Goal: Task Accomplishment & Management: Manage account settings

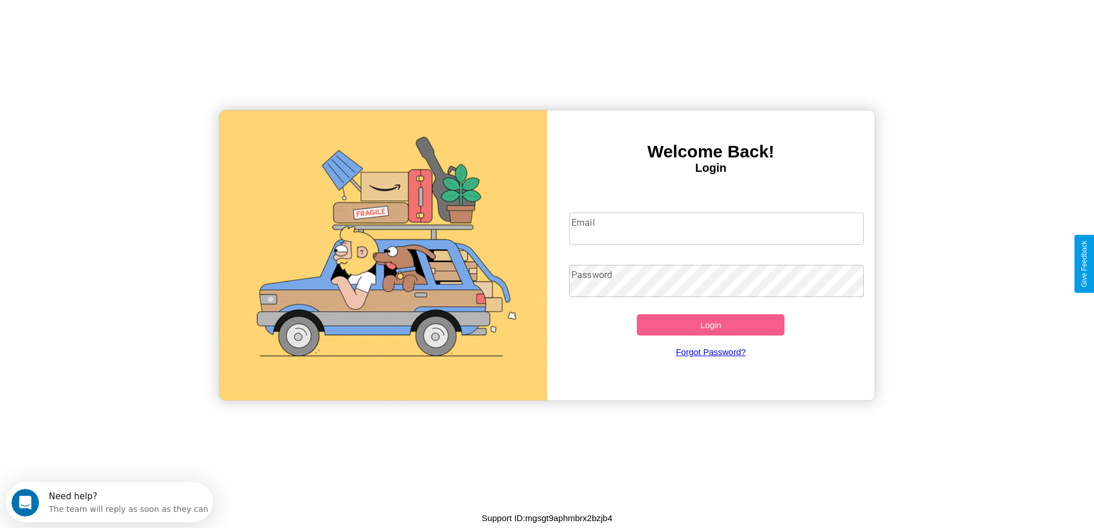
click at [716, 229] on input "Email" at bounding box center [716, 229] width 295 height 32
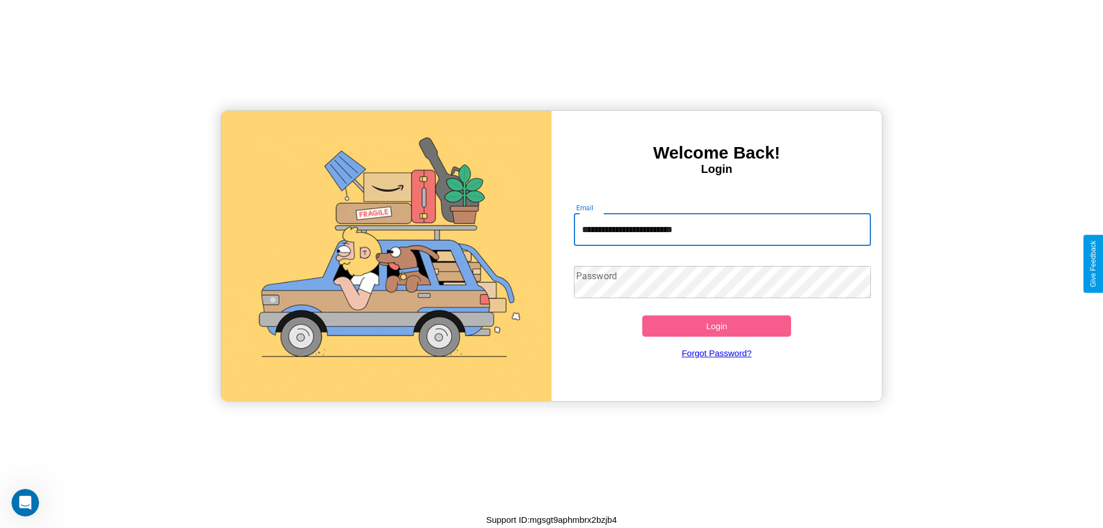
type input "**********"
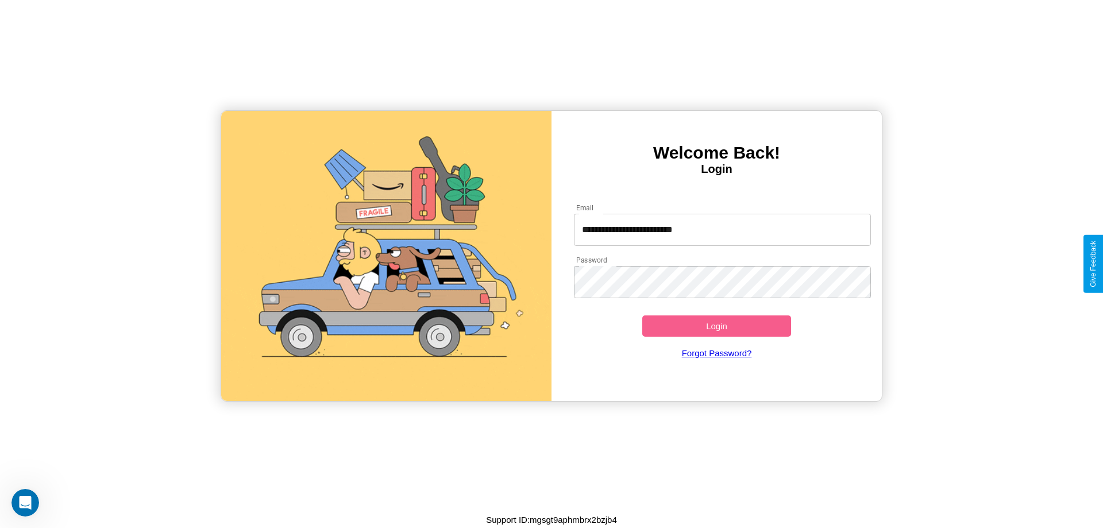
click at [716, 326] on button "Login" at bounding box center [716, 325] width 149 height 21
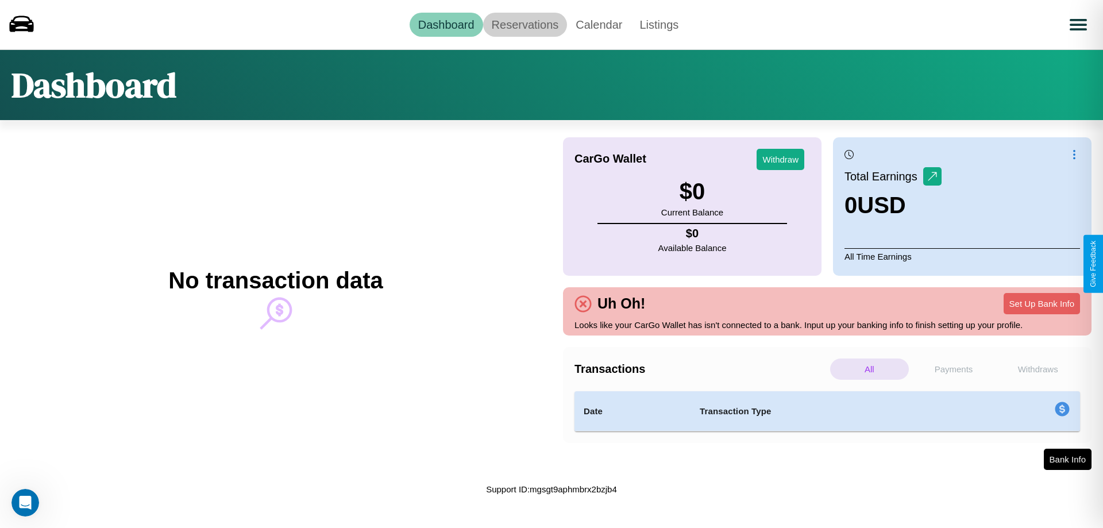
click at [524, 24] on link "Reservations" at bounding box center [525, 25] width 84 height 24
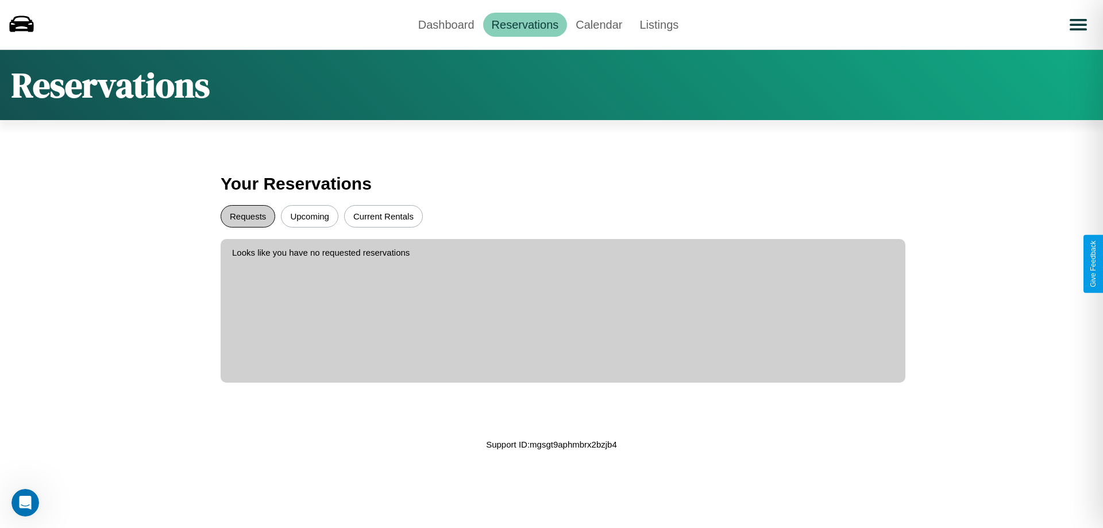
click at [248, 216] on button "Requests" at bounding box center [248, 216] width 55 height 22
click at [383, 216] on button "Current Rentals" at bounding box center [383, 216] width 79 height 22
